Goal: Find specific page/section: Find specific page/section

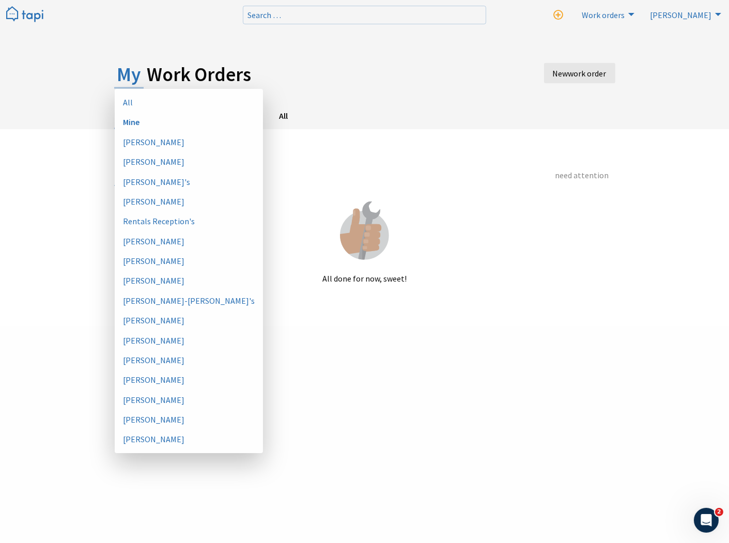
click at [27, 12] on img at bounding box center [24, 14] width 37 height 17
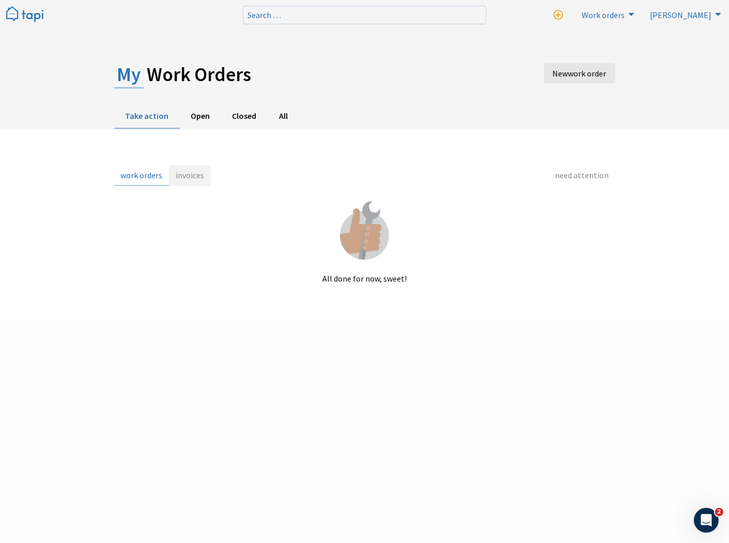
click at [195, 177] on link "invoices" at bounding box center [190, 175] width 42 height 21
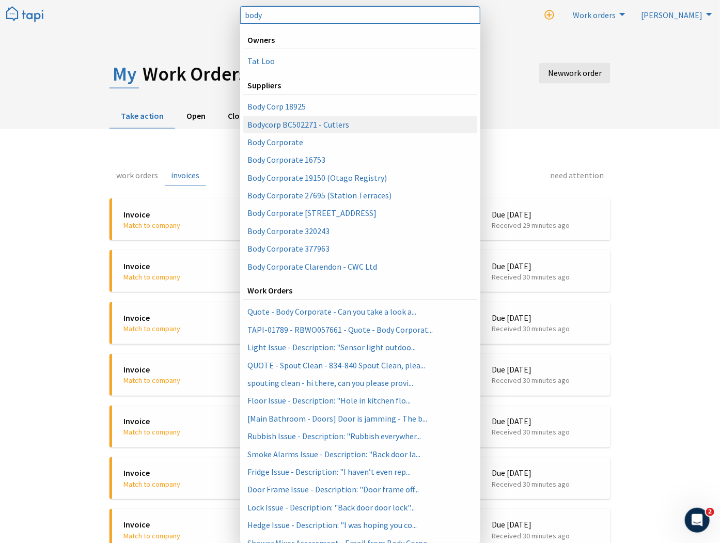
type input "body"
select select "082fa5c8-eb6a-4175-8e76-55532be7f106"
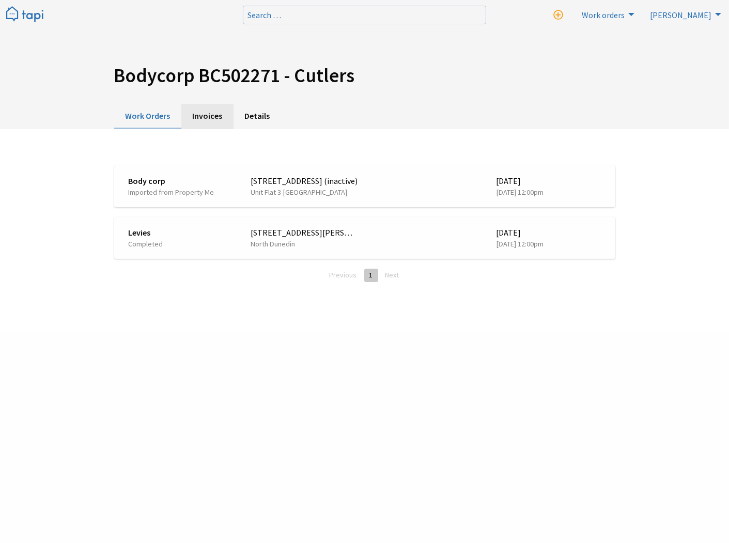
click at [197, 116] on link "Invoices" at bounding box center [207, 116] width 52 height 25
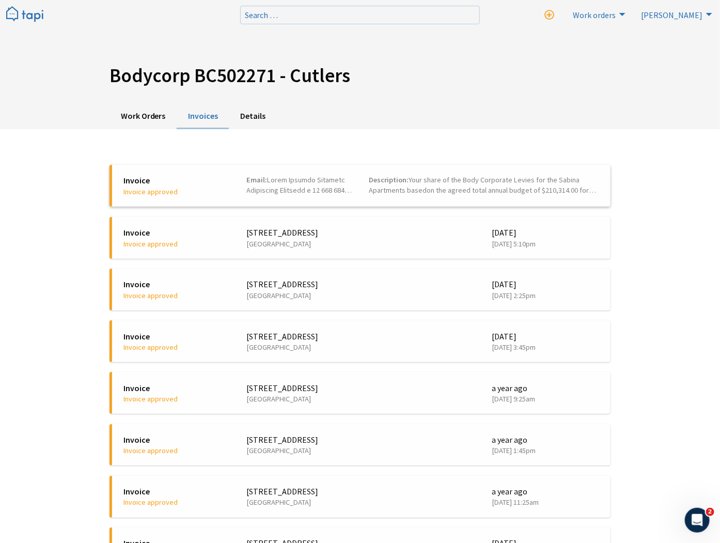
click at [145, 178] on span "Invoice" at bounding box center [178, 180] width 108 height 11
click at [283, 198] on li "Invoice Invoice approved 73 Buccleugh Street Unit Unit 10, North East Valley 3 …" at bounding box center [360, 186] width 501 height 42
click at [237, 178] on div "Invoice Invoice approved" at bounding box center [177, 186] width 123 height 22
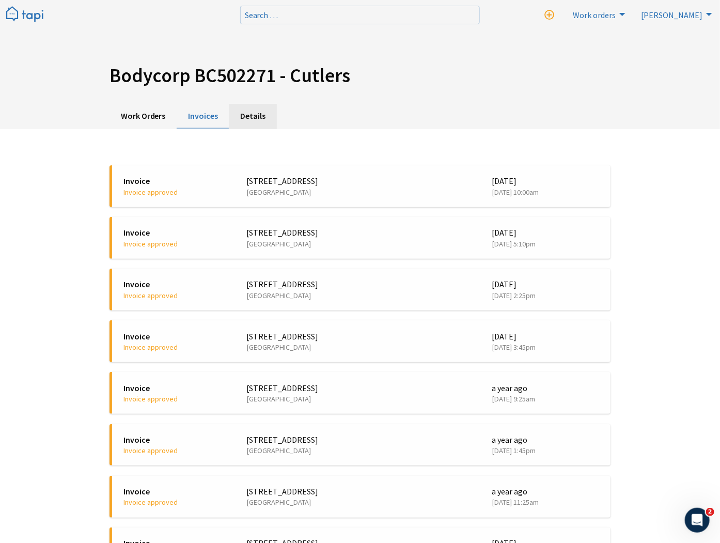
click at [249, 121] on link "Details" at bounding box center [253, 116] width 48 height 25
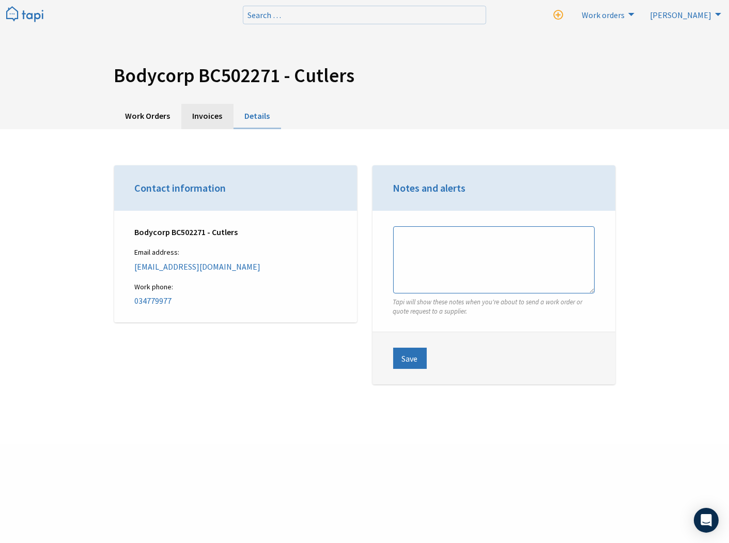
click at [216, 125] on link "Invoices" at bounding box center [207, 116] width 52 height 25
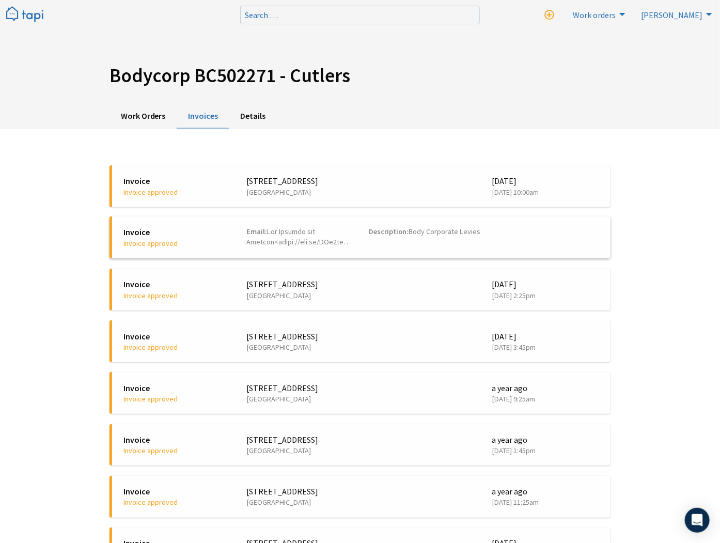
click at [143, 249] on li "Invoice Invoice approved [STREET_ADDRESS] [DATE] [DATE] 5:10pm Email: Descripti…" at bounding box center [360, 238] width 501 height 42
